Goal: Information Seeking & Learning: Check status

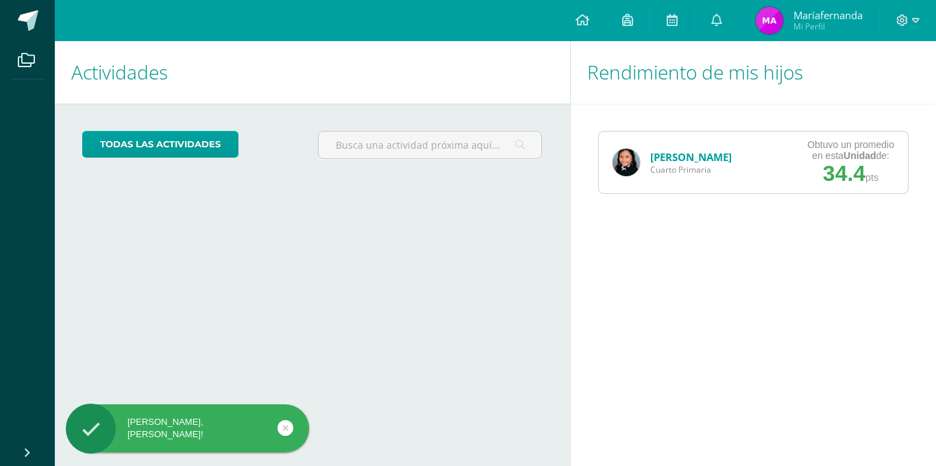
click at [697, 157] on link "[PERSON_NAME]" at bounding box center [691, 157] width 82 height 14
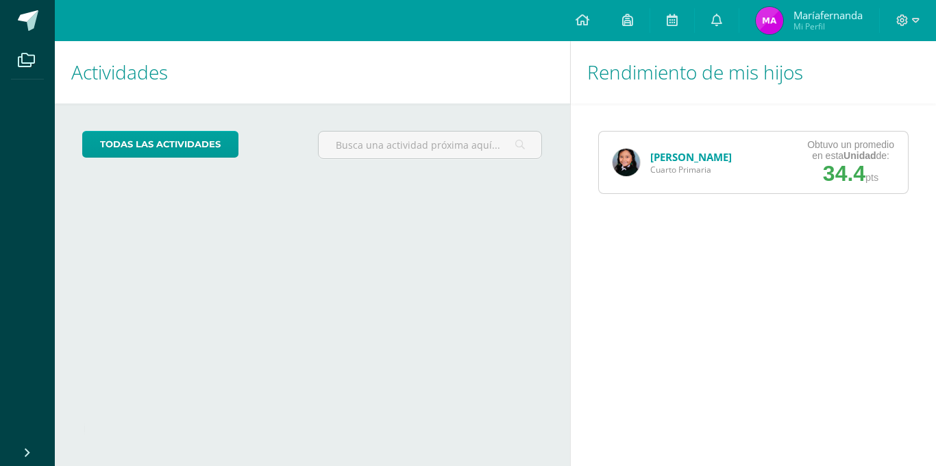
click at [697, 157] on link "[PERSON_NAME]" at bounding box center [691, 157] width 82 height 14
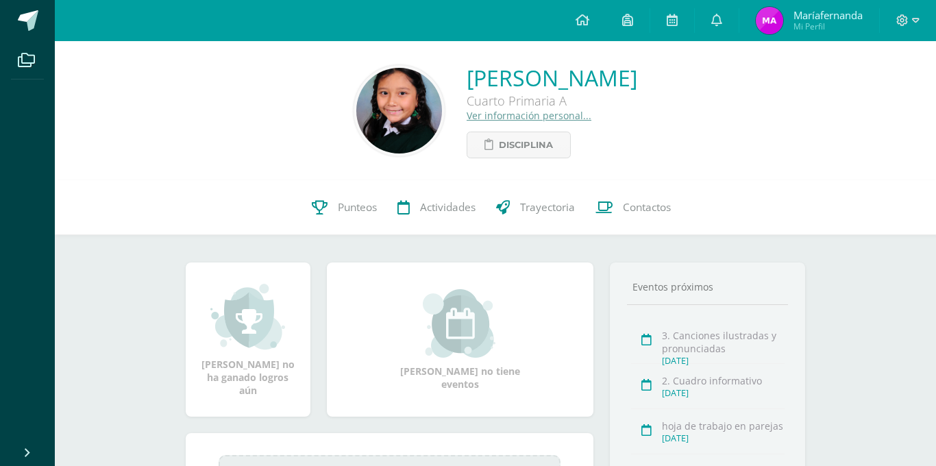
scroll to position [208, 0]
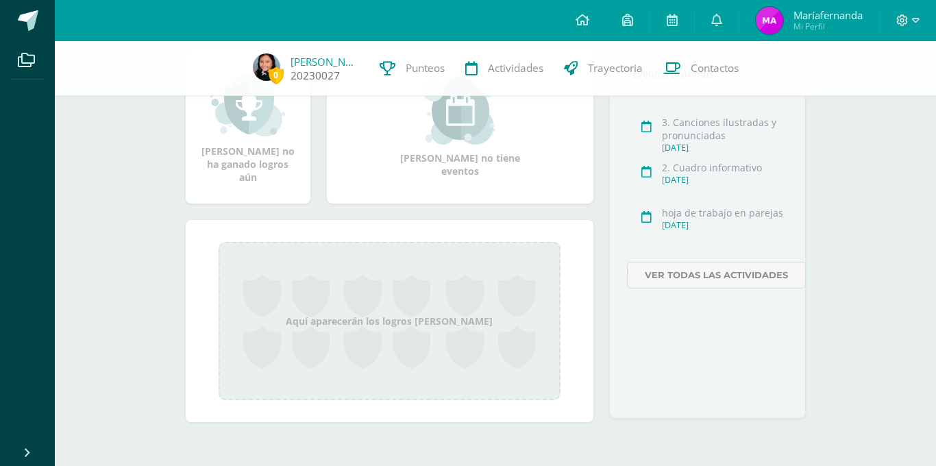
click at [323, 73] on link "20230027" at bounding box center [315, 76] width 49 height 14
click at [321, 58] on link "[PERSON_NAME]" at bounding box center [325, 62] width 69 height 14
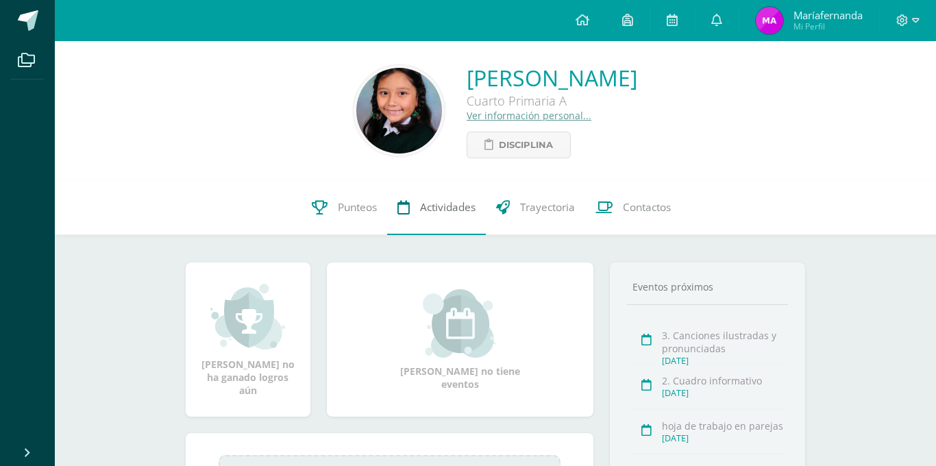
click at [434, 206] on span "Actividades" at bounding box center [448, 207] width 56 height 14
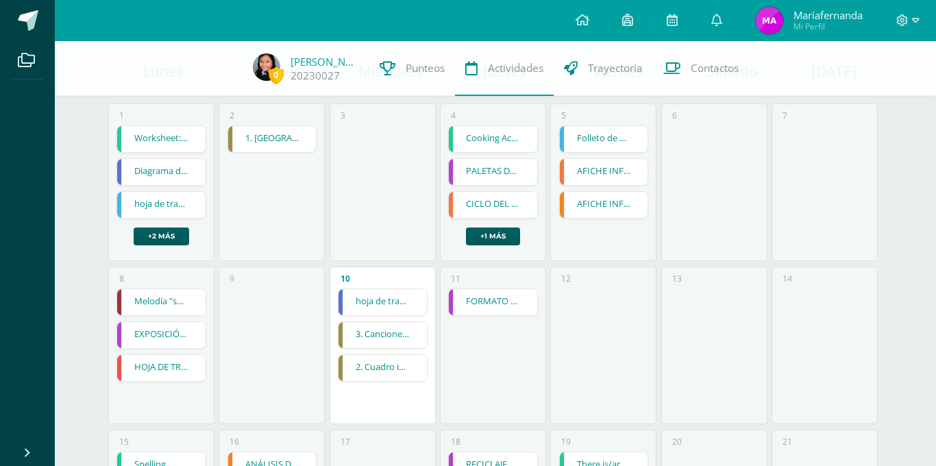
scroll to position [151, 0]
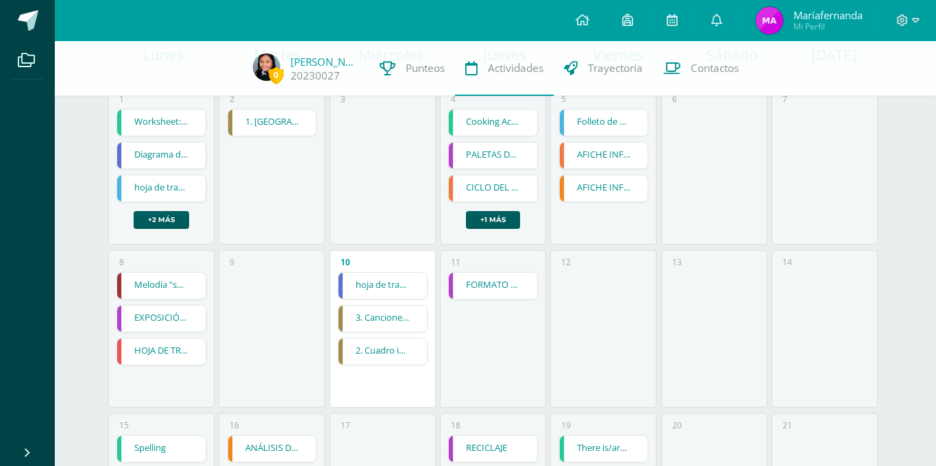
click at [375, 319] on link "3. Canciones ilustradas y pronunciadas" at bounding box center [383, 319] width 88 height 26
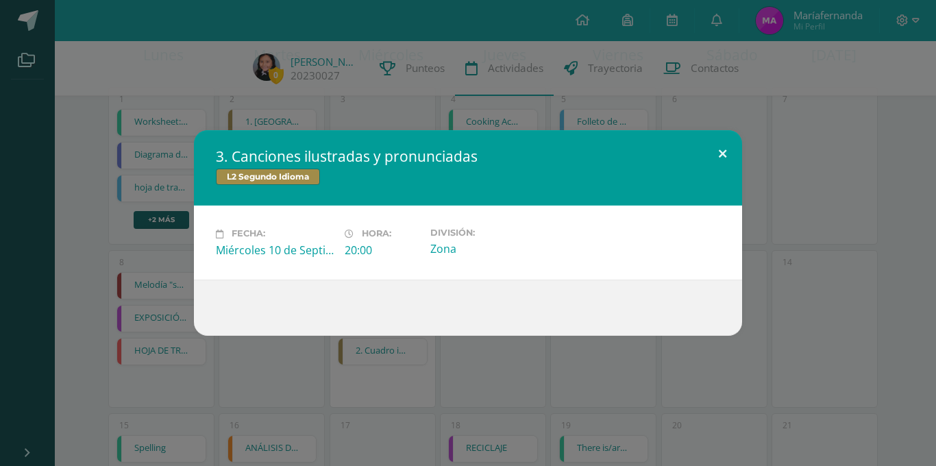
click at [720, 153] on button at bounding box center [722, 153] width 39 height 47
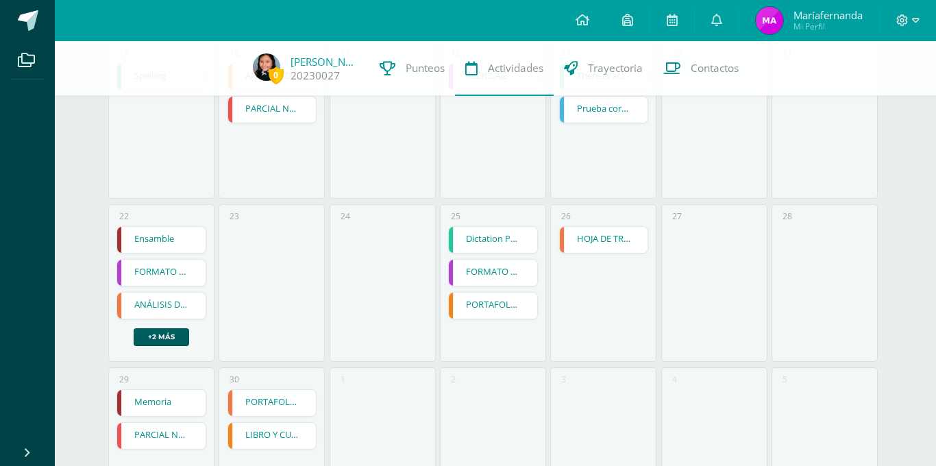
scroll to position [525, 0]
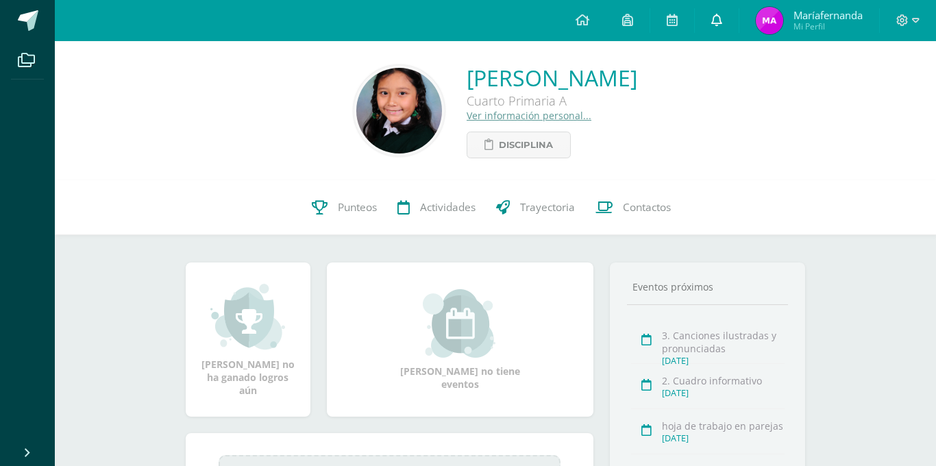
click at [712, 11] on link at bounding box center [717, 20] width 44 height 41
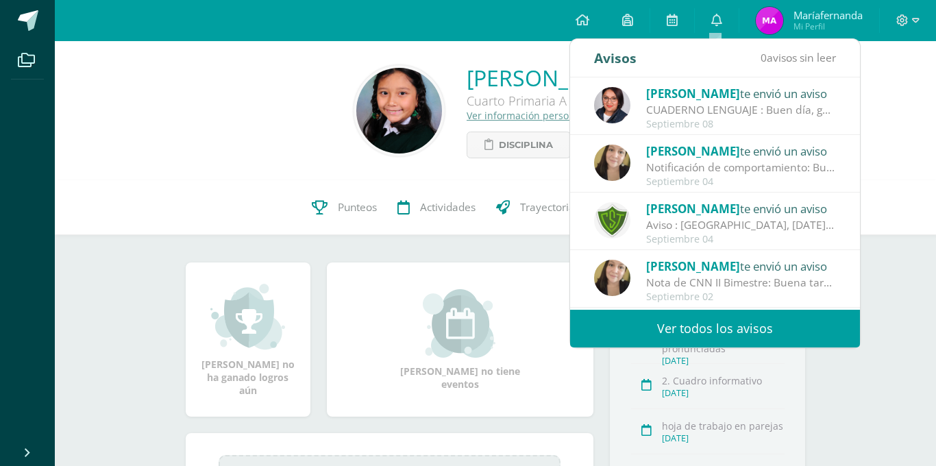
click at [702, 121] on div "Septiembre 08" at bounding box center [741, 125] width 191 height 12
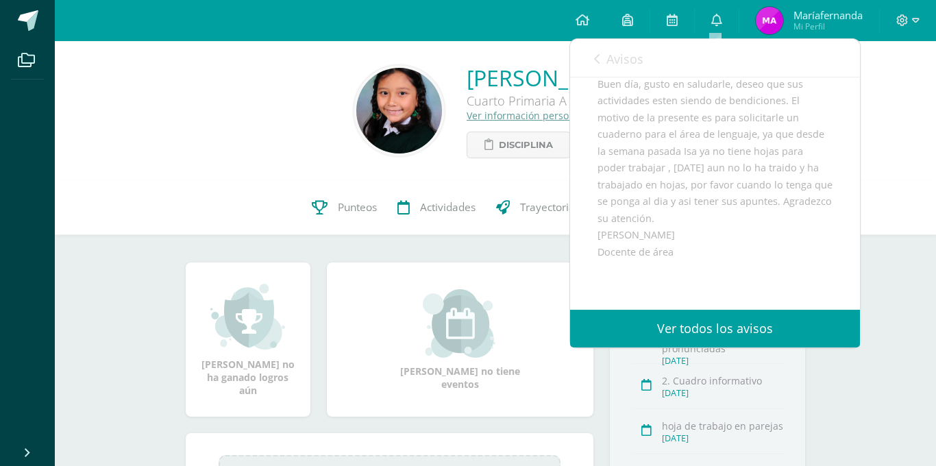
scroll to position [128, 0]
click at [271, 125] on div "[PERSON_NAME] Cuarto Primaria A Ver información personal... Disciplina" at bounding box center [495, 110] width 859 height 95
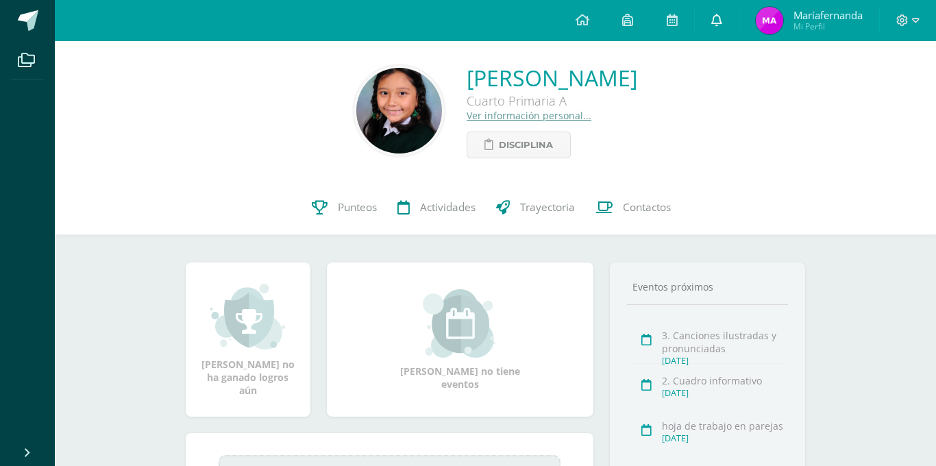
click at [716, 15] on icon at bounding box center [716, 20] width 11 height 12
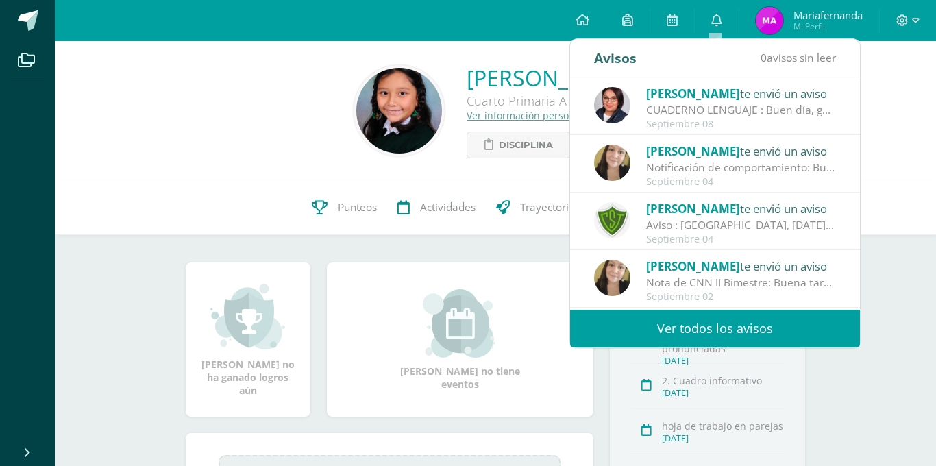
click at [704, 171] on div "Notificación de comportamiento: Buena tarde estimados padres de familia, por es…" at bounding box center [741, 168] width 191 height 16
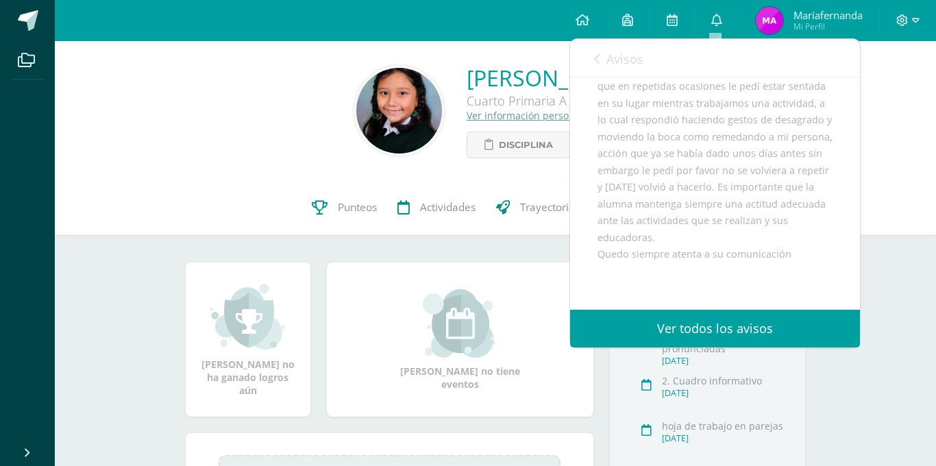
scroll to position [260, 0]
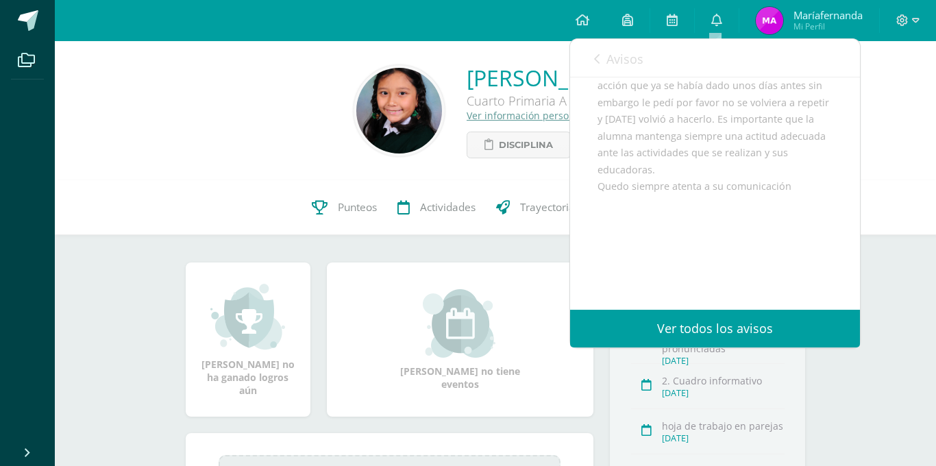
click at [910, 118] on div "[PERSON_NAME] Cuarto Primaria A Ver información personal... Disciplina" at bounding box center [495, 110] width 859 height 95
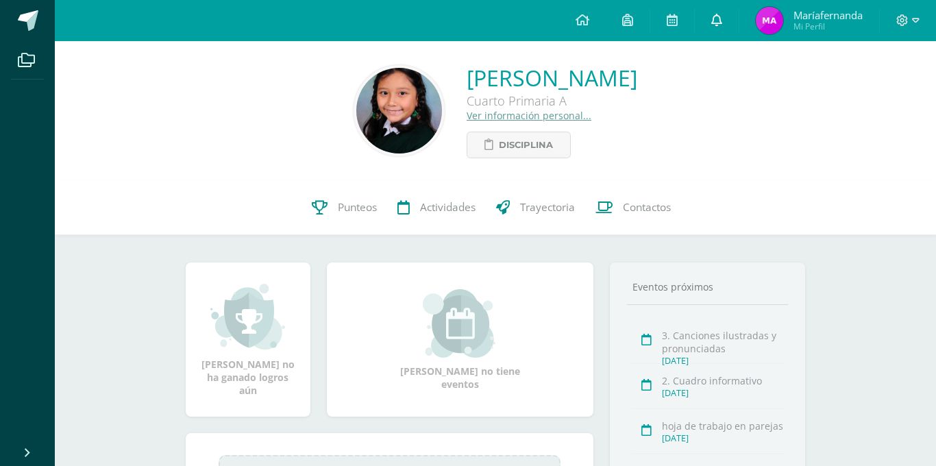
click at [717, 16] on icon at bounding box center [716, 20] width 11 height 12
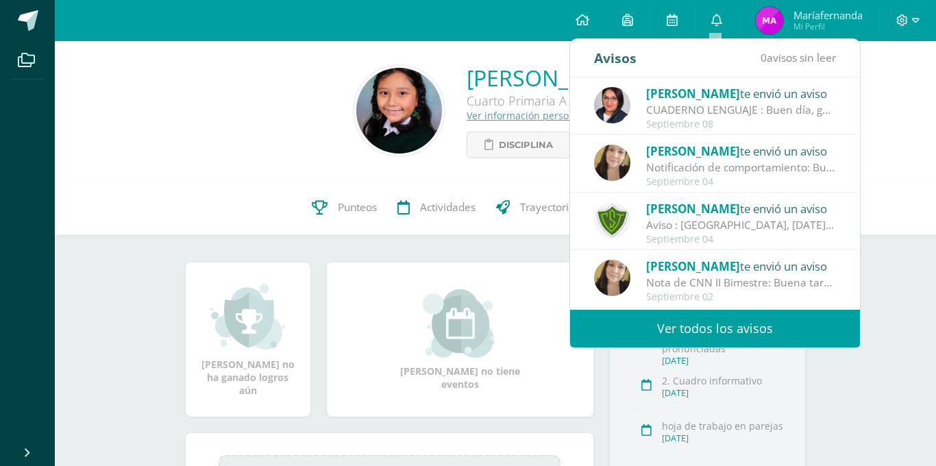
click at [719, 223] on div "Aviso : [GEOGRAPHIC_DATA], [DATE]. Estimados padres y madres de familia: Que el…" at bounding box center [741, 225] width 191 height 16
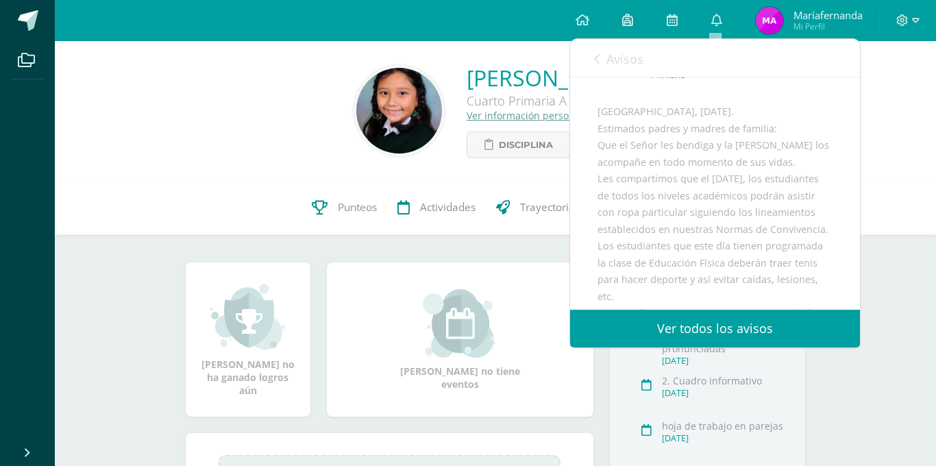
scroll to position [0, 0]
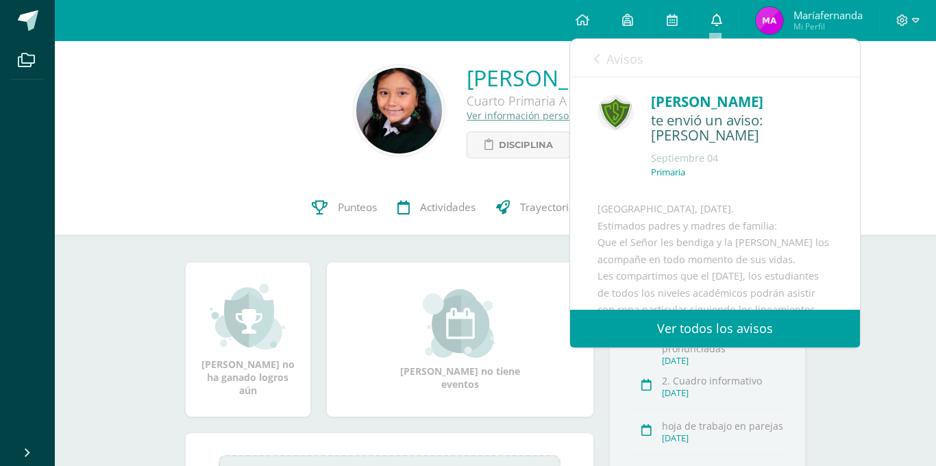
click at [717, 17] on icon at bounding box center [716, 20] width 11 height 12
click at [719, 27] on span at bounding box center [716, 20] width 11 height 15
click at [715, 21] on icon at bounding box center [716, 20] width 11 height 12
click at [763, 323] on link "Ver todos los avisos" at bounding box center [715, 329] width 290 height 38
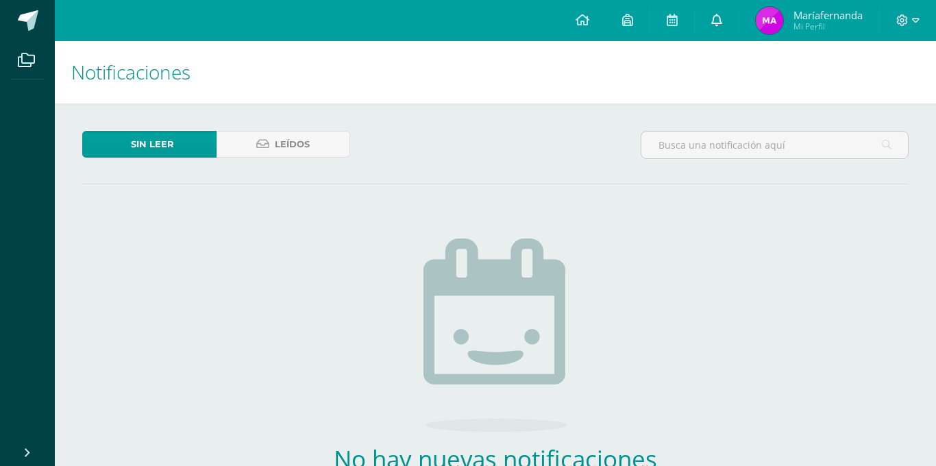
click at [711, 15] on icon at bounding box center [716, 20] width 11 height 12
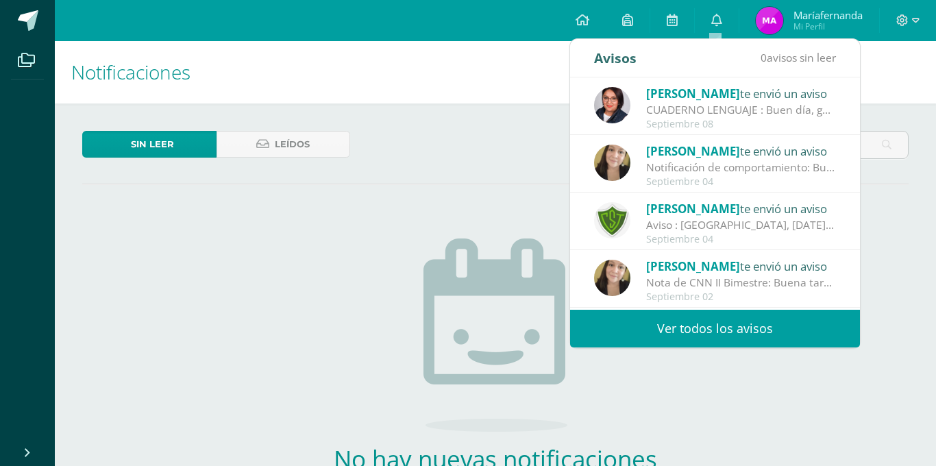
click at [713, 319] on link "Ver todos los avisos" at bounding box center [715, 329] width 290 height 38
click at [704, 284] on div "Nota de CNN II Bimestre: Buena tarde estimados padres de familia, me pongo en c…" at bounding box center [741, 283] width 191 height 16
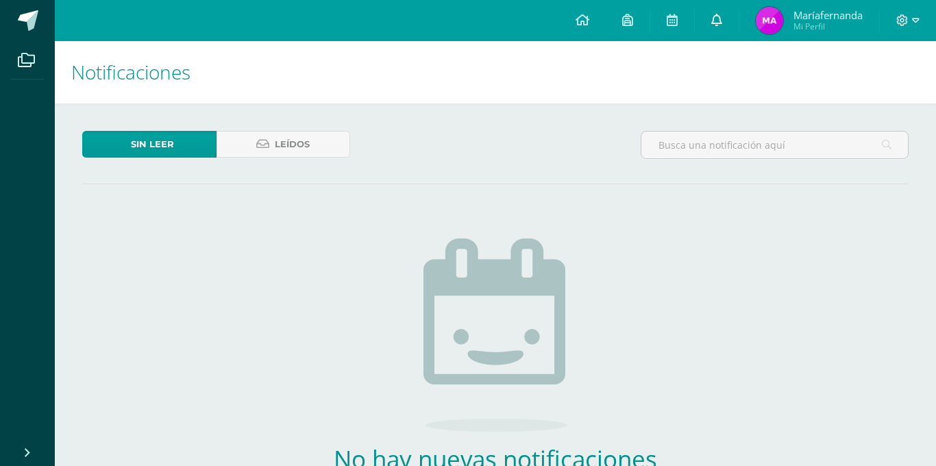
click at [717, 21] on icon at bounding box center [716, 20] width 11 height 12
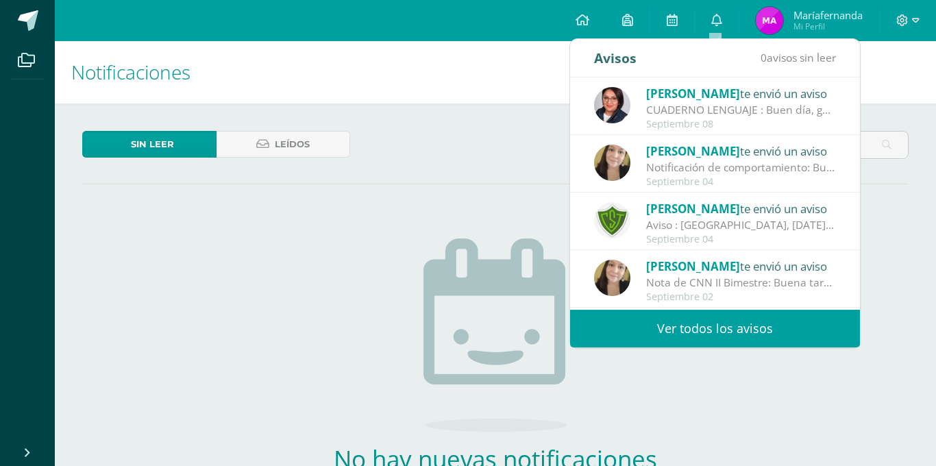
click at [743, 277] on div "Nota de CNN II Bimestre: Buena tarde estimados padres de familia, me pongo en c…" at bounding box center [741, 283] width 191 height 16
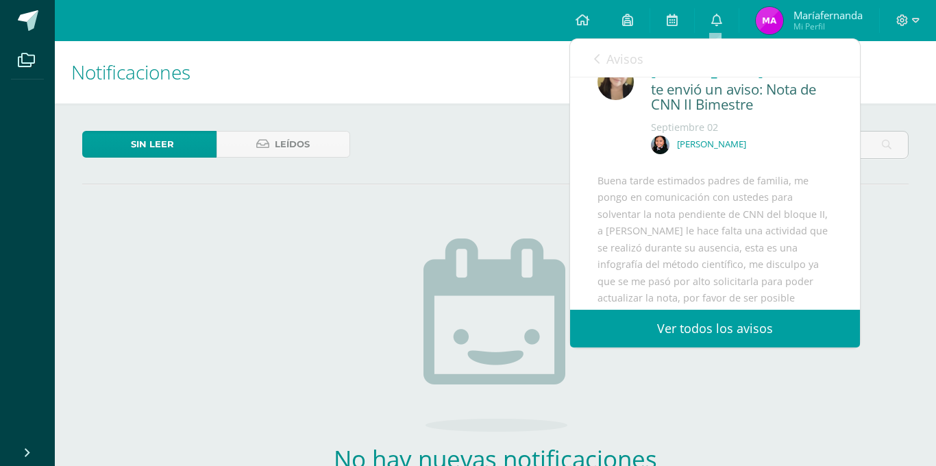
scroll to position [32, 0]
